Goal: Consume media (video, audio)

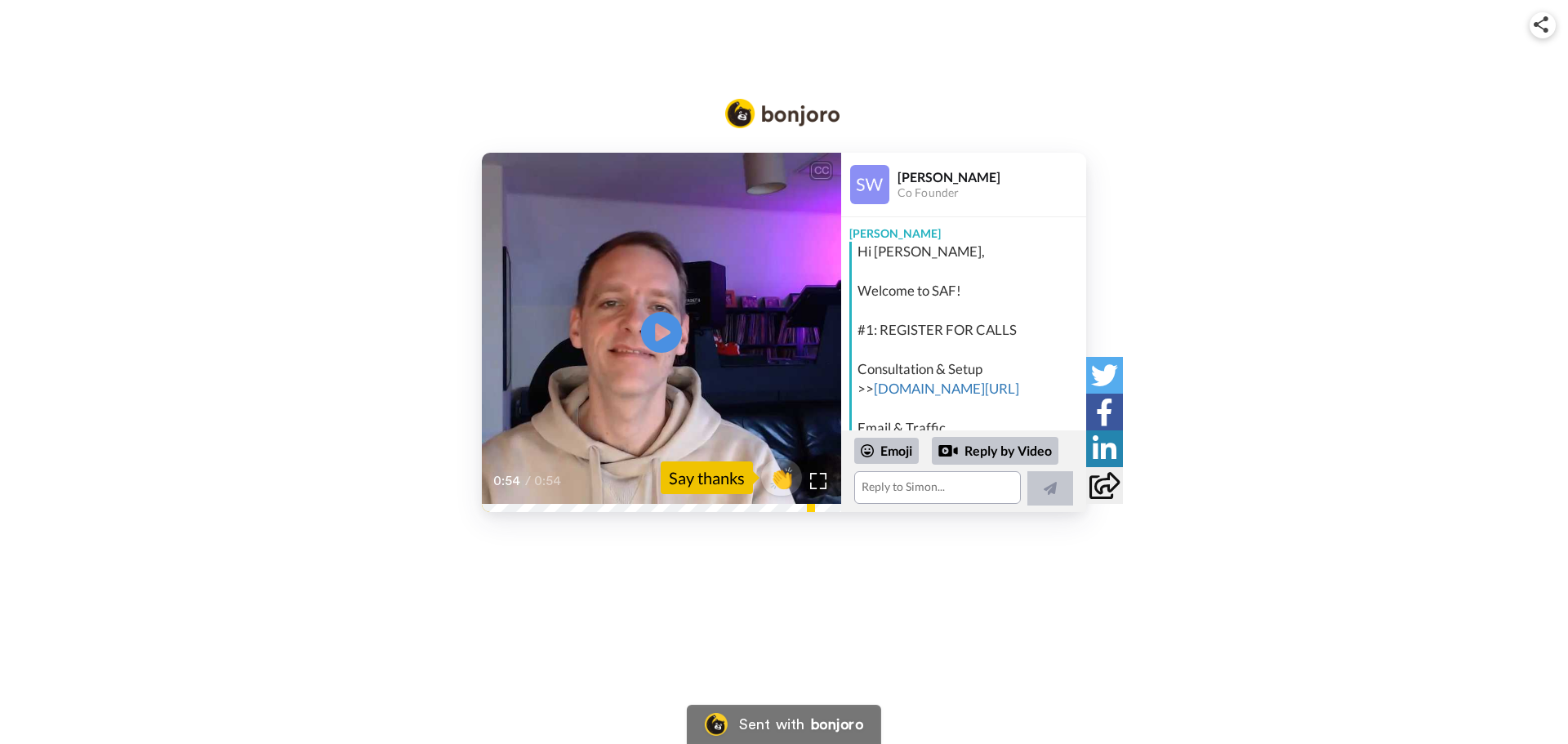
scroll to position [341, 0]
